Goal: Find specific page/section: Find specific page/section

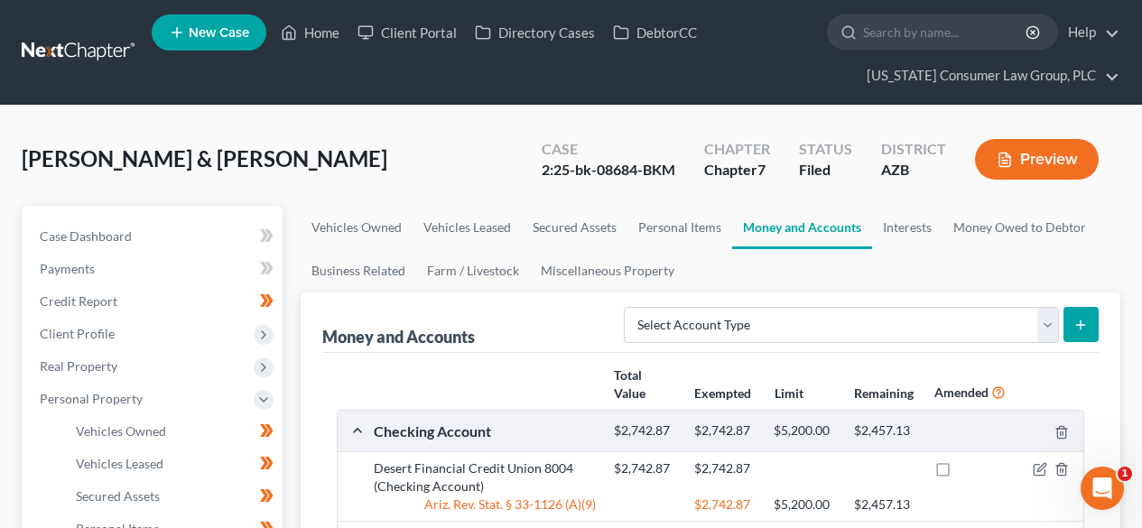
click at [78, 51] on link at bounding box center [80, 52] width 116 height 33
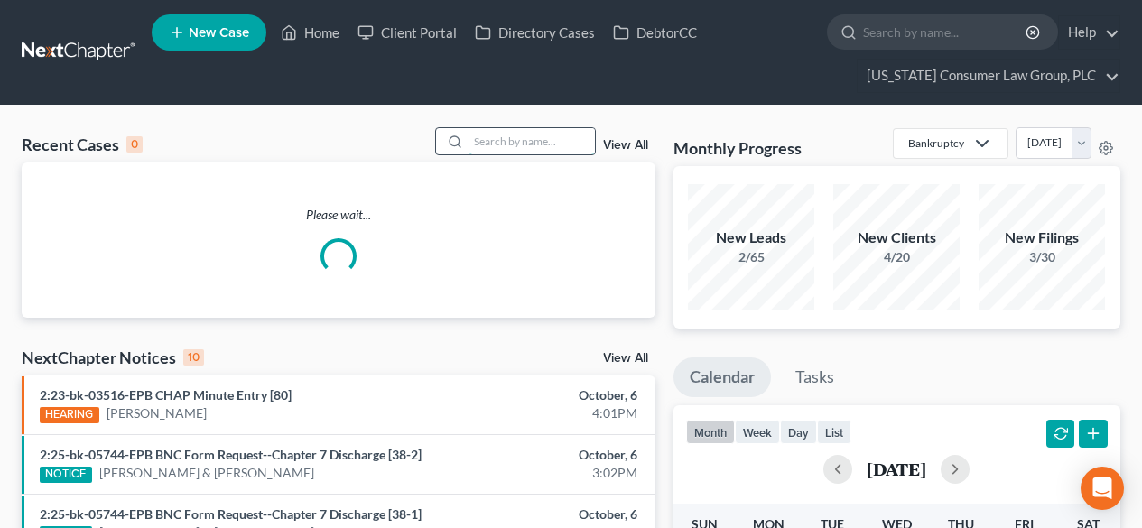
click at [556, 146] on input "search" at bounding box center [532, 141] width 126 height 26
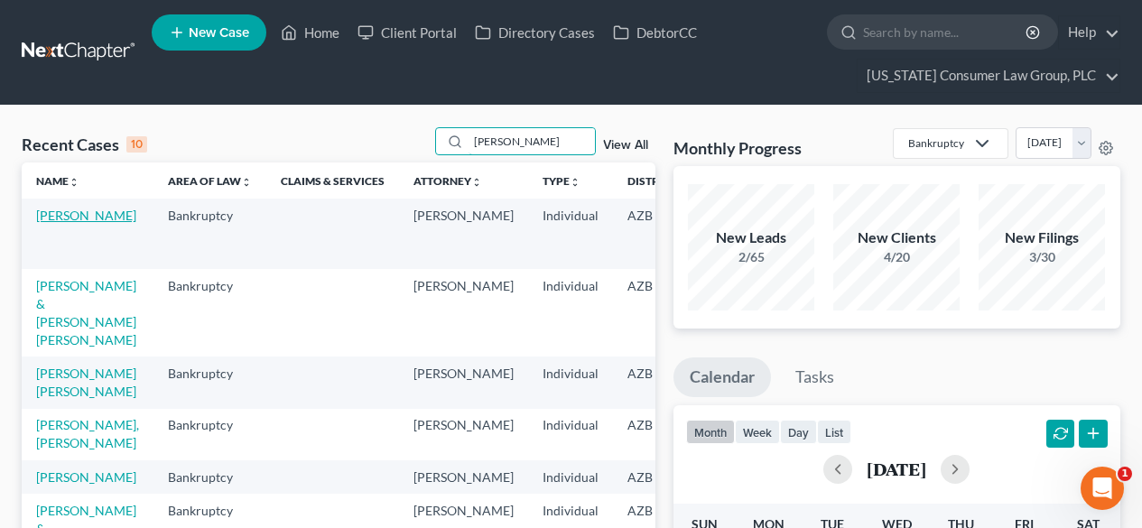
type input "lopez"
click at [60, 223] on link "[PERSON_NAME]" at bounding box center [86, 215] width 100 height 15
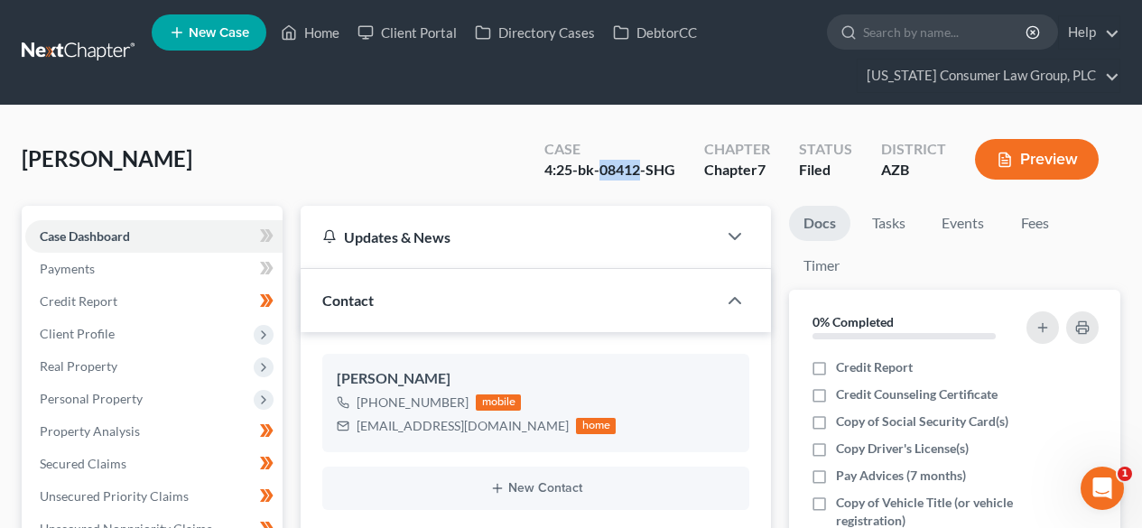
drag, startPoint x: 645, startPoint y: 172, endPoint x: 605, endPoint y: 164, distance: 40.6
click at [605, 164] on div "4:25-bk-08412-SHG" at bounding box center [610, 170] width 131 height 21
copy div "08412"
click at [68, 42] on link at bounding box center [80, 52] width 116 height 33
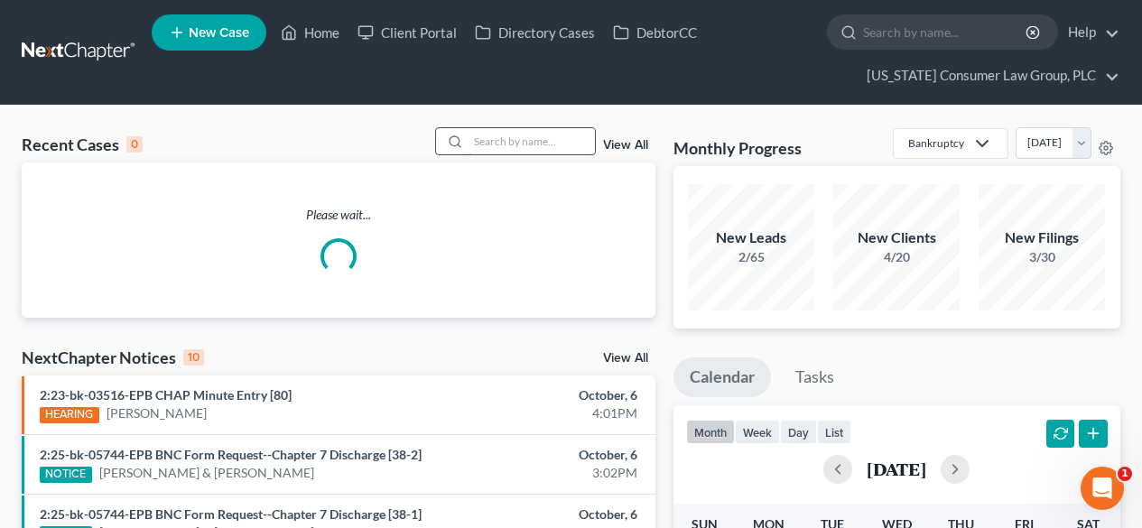
click at [531, 142] on input "search" at bounding box center [532, 141] width 126 height 26
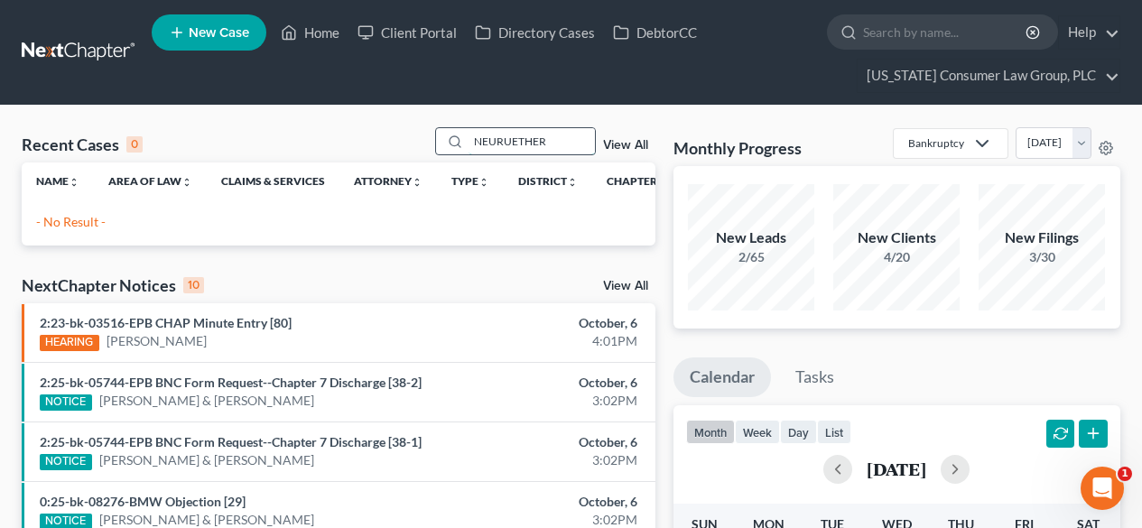
drag, startPoint x: 582, startPoint y: 136, endPoint x: 499, endPoint y: 135, distance: 82.2
click at [499, 135] on input "NEURUETHER" at bounding box center [532, 141] width 126 height 26
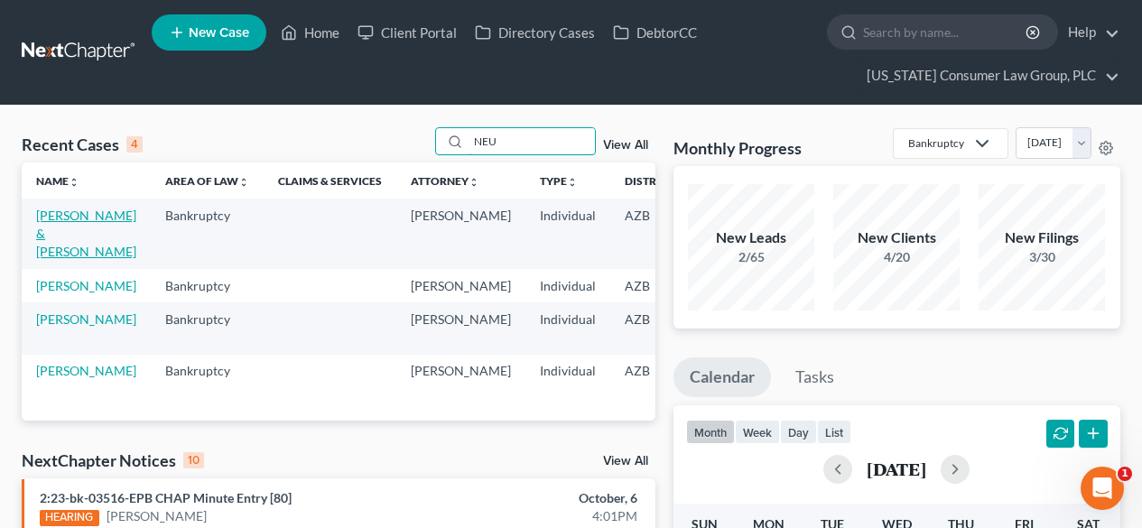
type input "NEU"
click at [51, 221] on link "[PERSON_NAME] & [PERSON_NAME]" at bounding box center [86, 233] width 100 height 51
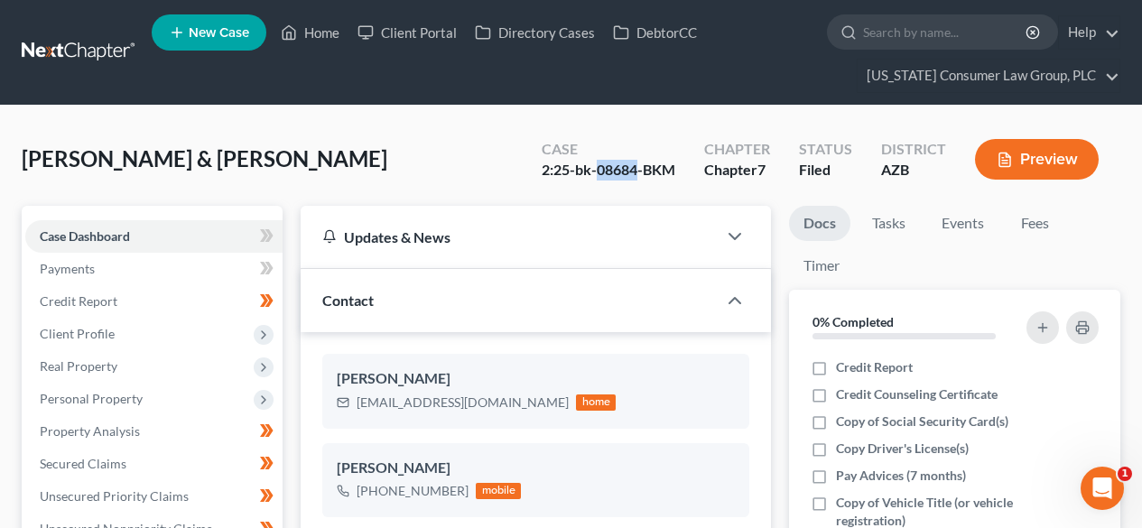
drag, startPoint x: 640, startPoint y: 168, endPoint x: 597, endPoint y: 168, distance: 43.3
click at [597, 168] on div "2:25-bk-08684-BKM" at bounding box center [609, 170] width 134 height 21
copy div "08684"
click at [88, 42] on link at bounding box center [80, 52] width 116 height 33
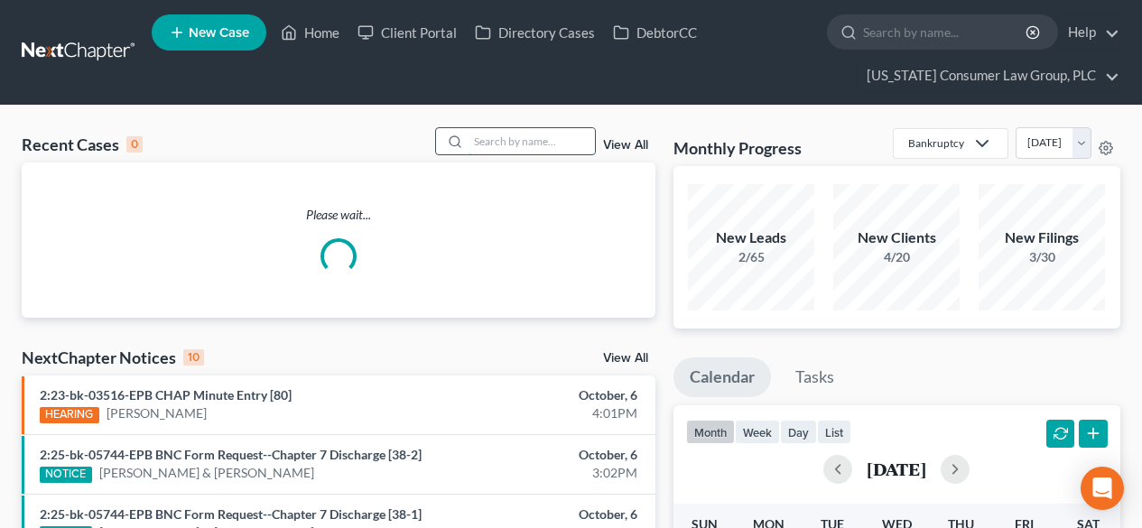
click at [557, 144] on input "search" at bounding box center [532, 141] width 126 height 26
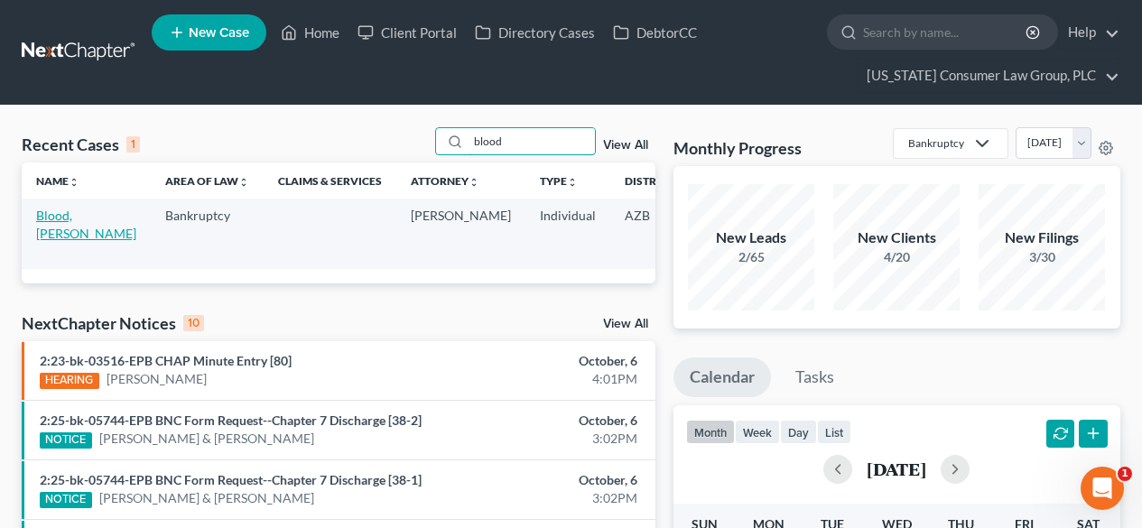
type input "blood"
click at [46, 230] on link "Blood, Tina" at bounding box center [86, 224] width 100 height 33
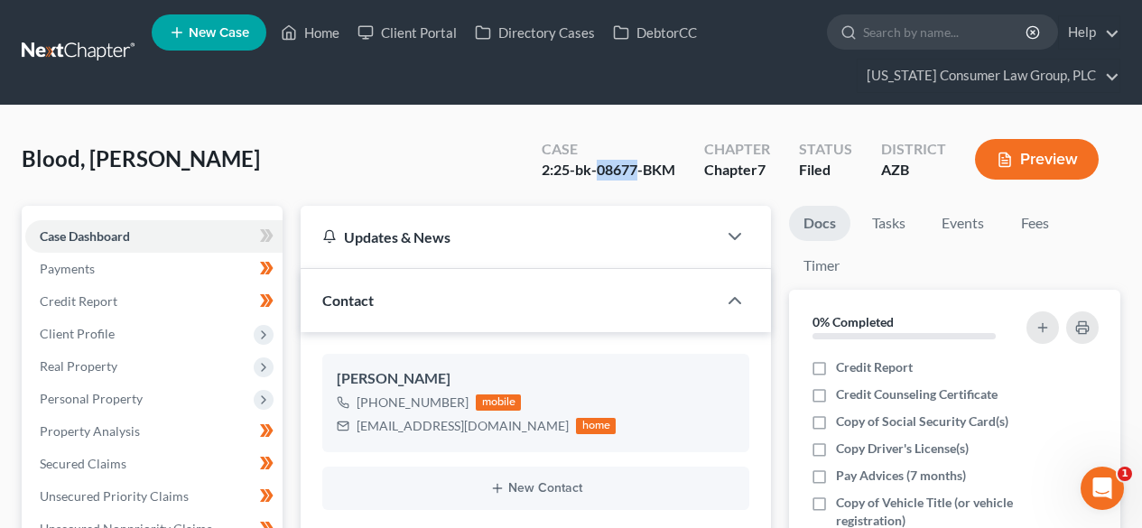
drag, startPoint x: 638, startPoint y: 167, endPoint x: 597, endPoint y: 173, distance: 41.1
click at [597, 173] on div "2:25-bk-08677-BKM" at bounding box center [609, 170] width 134 height 21
copy div "08677"
click at [92, 36] on link at bounding box center [80, 52] width 116 height 33
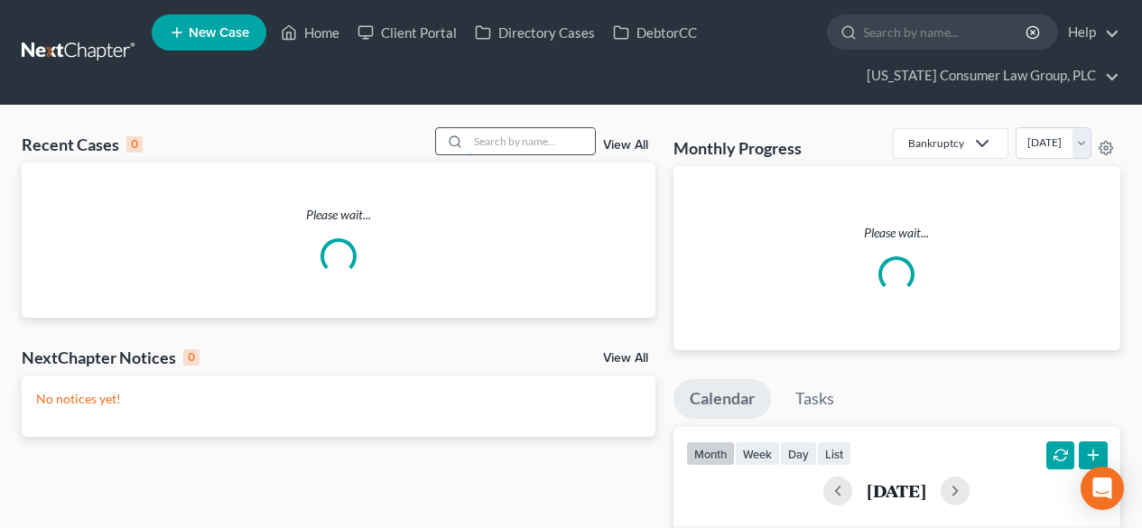
click at [581, 139] on input "search" at bounding box center [532, 141] width 126 height 26
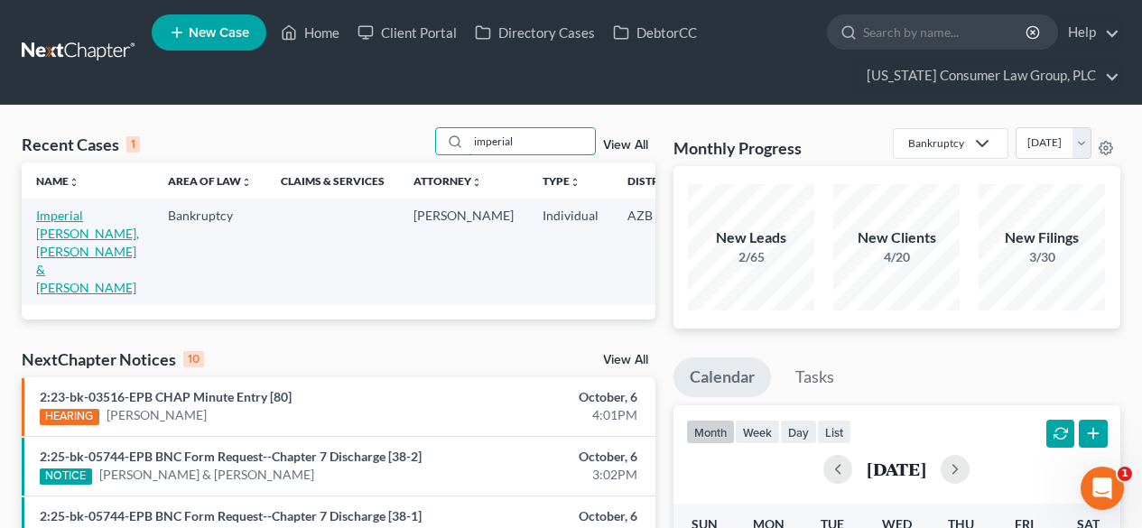
type input "imperial"
click at [74, 220] on link "Imperial [PERSON_NAME], [PERSON_NAME] & [PERSON_NAME]" at bounding box center [87, 252] width 103 height 88
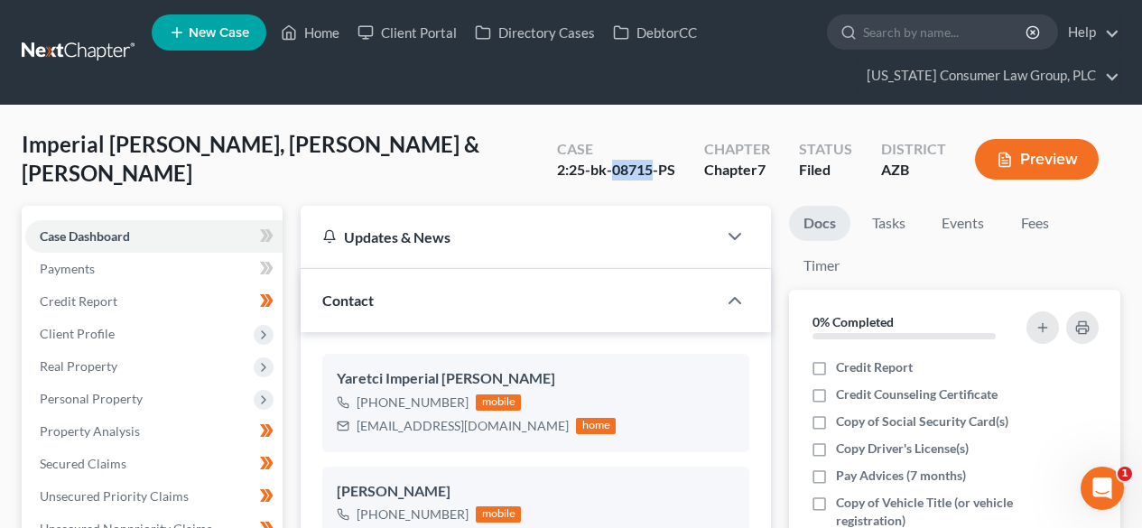
drag, startPoint x: 652, startPoint y: 172, endPoint x: 613, endPoint y: 174, distance: 38.9
click at [613, 174] on div "2:25-bk-08715-PS" at bounding box center [616, 170] width 118 height 21
copy div "08715"
click at [67, 45] on link at bounding box center [80, 52] width 116 height 33
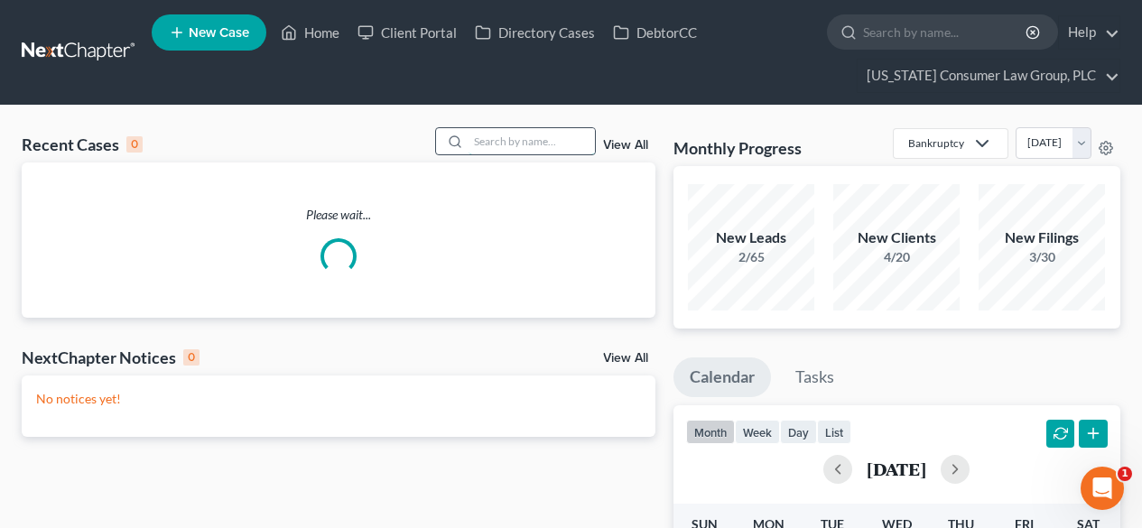
click at [520, 142] on input "search" at bounding box center [532, 141] width 126 height 26
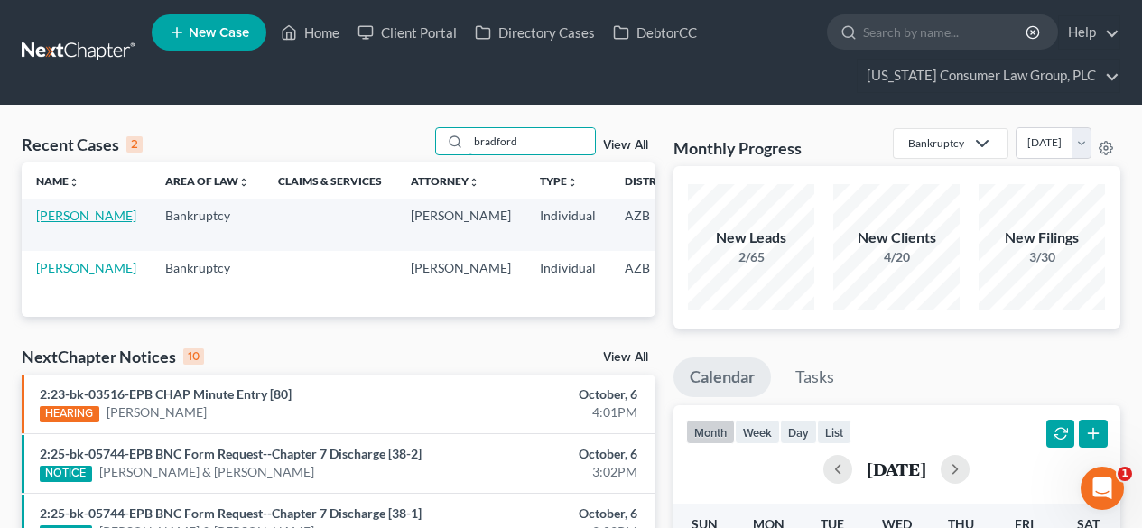
type input "bradford"
click at [53, 211] on link "[PERSON_NAME]" at bounding box center [86, 215] width 100 height 15
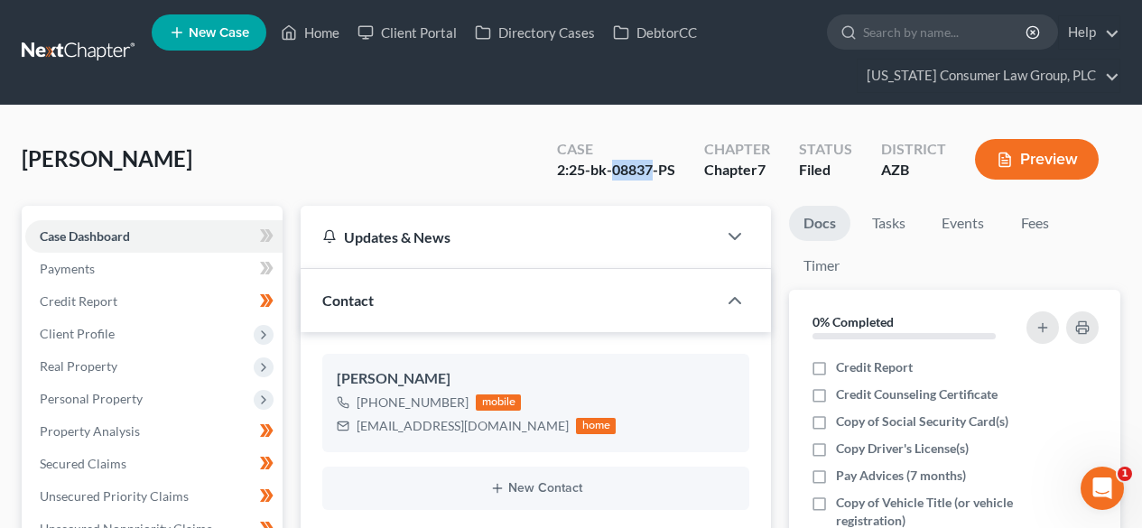
drag, startPoint x: 655, startPoint y: 165, endPoint x: 618, endPoint y: 163, distance: 37.1
click at [618, 163] on div "2:25-bk-08837-PS" at bounding box center [616, 170] width 118 height 21
copy div "08837"
click at [82, 54] on link at bounding box center [80, 52] width 116 height 33
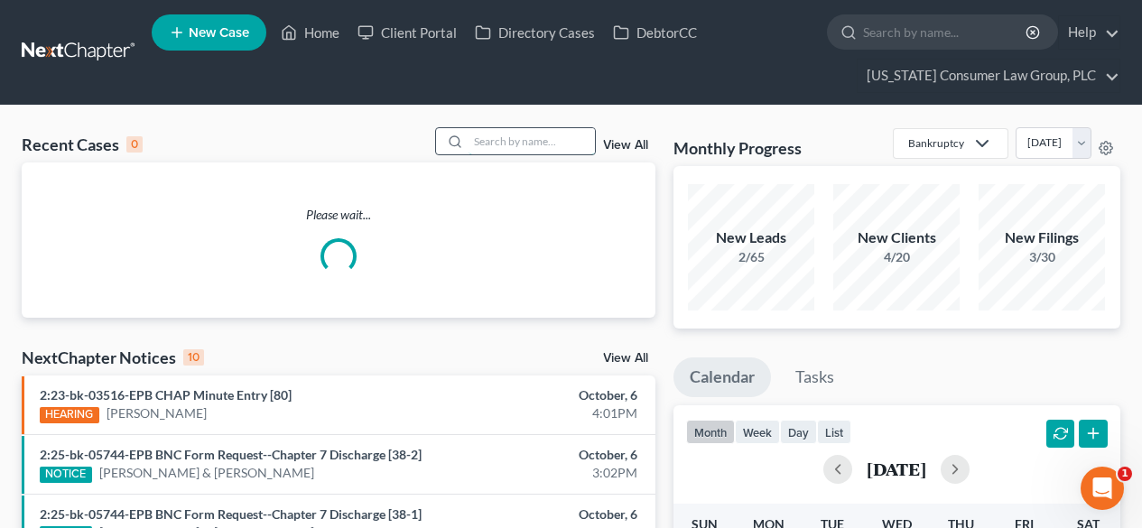
click at [521, 139] on input "search" at bounding box center [532, 141] width 126 height 26
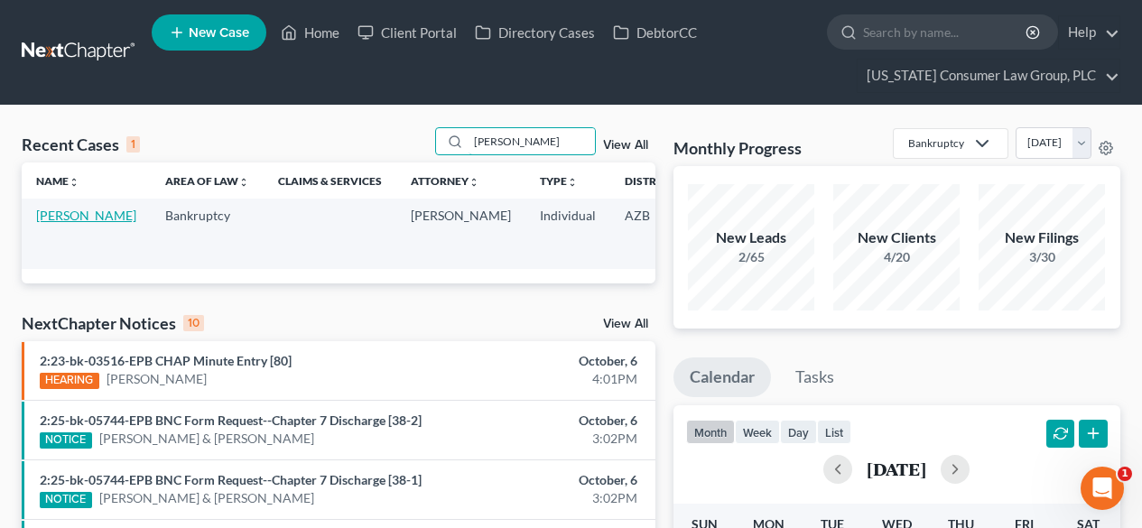
type input "[PERSON_NAME]"
click at [56, 210] on link "[PERSON_NAME]" at bounding box center [86, 215] width 100 height 15
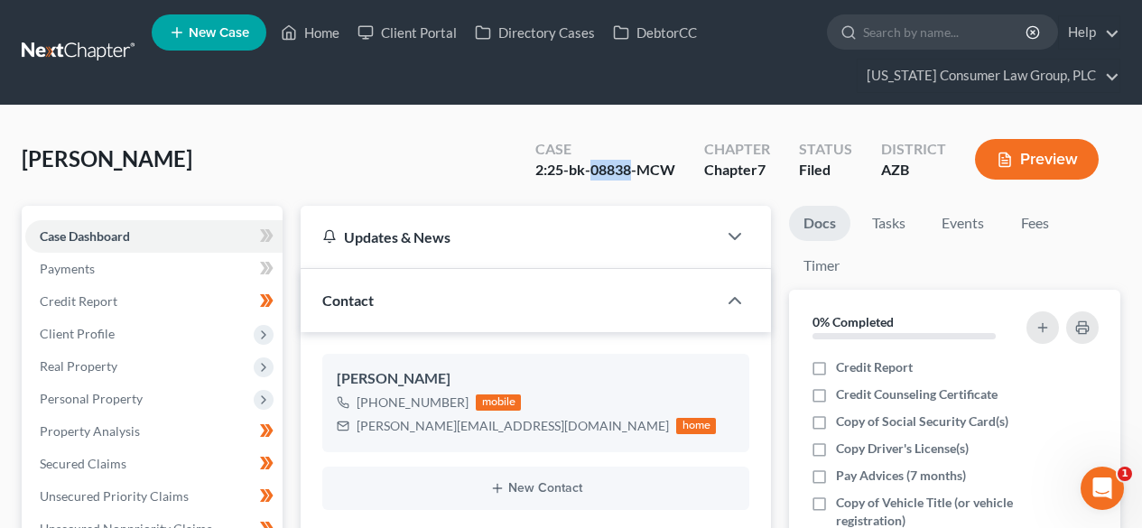
drag, startPoint x: 634, startPoint y: 168, endPoint x: 595, endPoint y: 164, distance: 39.0
click at [595, 164] on div "2:25-bk-08838-MCW" at bounding box center [605, 170] width 140 height 21
copy div "08838"
